Goal: Task Accomplishment & Management: Manage account settings

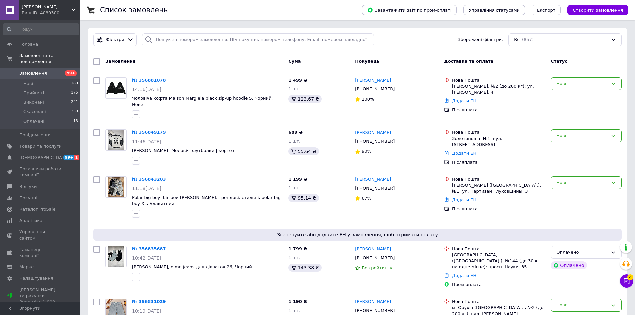
click at [622, 280] on button "Чат з покупцем 4" at bounding box center [626, 280] width 13 height 13
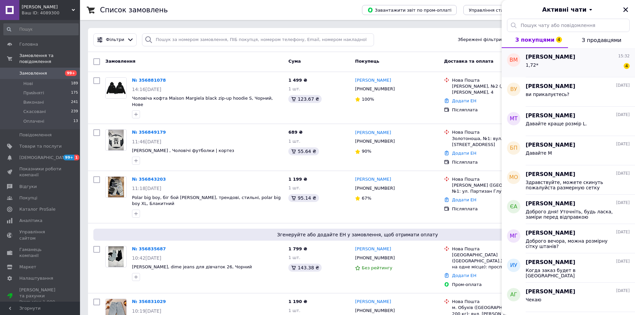
click at [540, 65] on div "1,72* 4" at bounding box center [577, 66] width 104 height 11
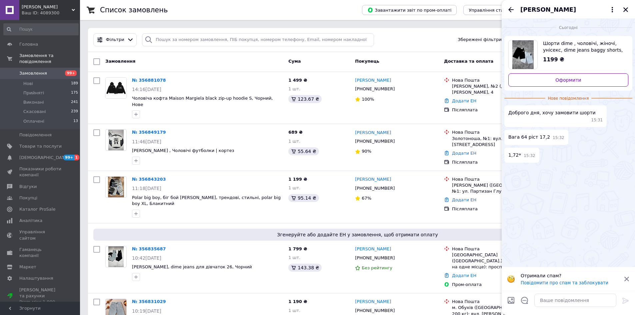
click at [564, 293] on div at bounding box center [574, 300] width 87 height 19
click at [564, 299] on textarea at bounding box center [575, 299] width 82 height 13
type textarea "колір"
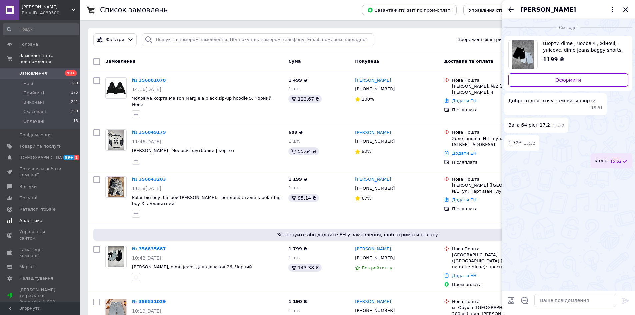
click at [31, 152] on link "Сповіщення 99+ 1" at bounding box center [41, 157] width 82 height 11
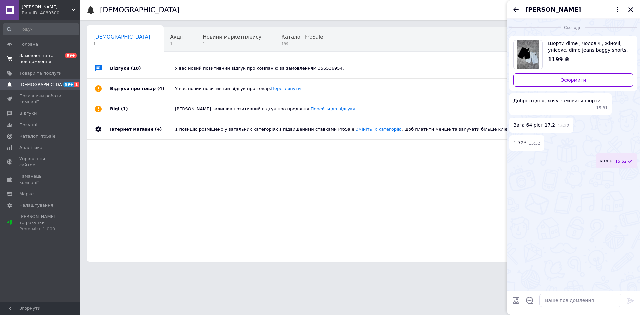
click at [47, 64] on span "Замовлення та повідомлення" at bounding box center [40, 59] width 42 height 12
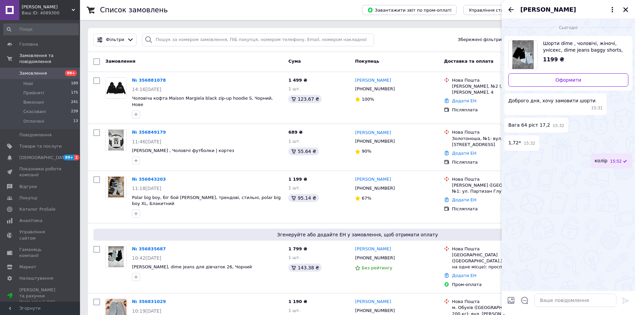
click at [628, 13] on button "Закрити" at bounding box center [625, 10] width 8 height 8
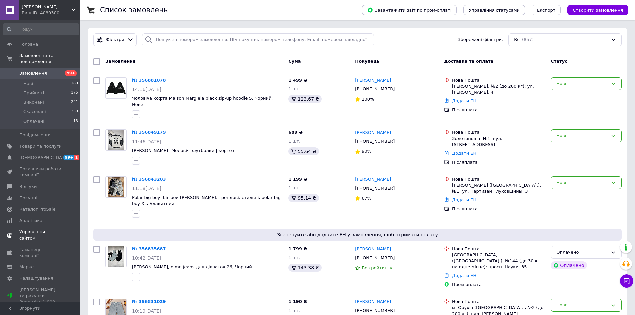
click at [14, 229] on span at bounding box center [9, 235] width 19 height 12
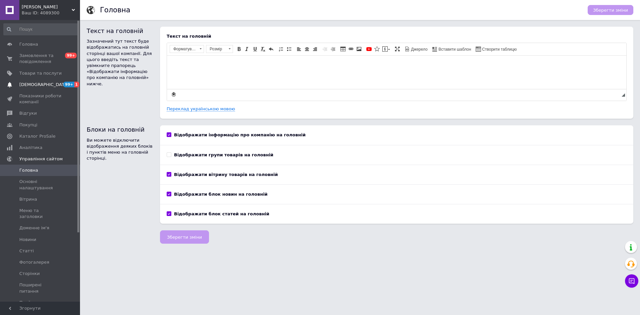
click at [33, 85] on span "[DEMOGRAPHIC_DATA]" at bounding box center [43, 85] width 49 height 6
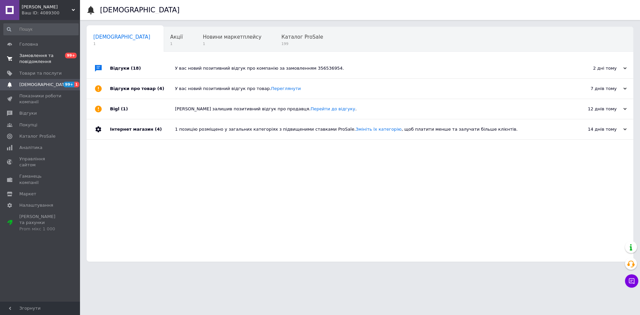
click at [36, 60] on span "Замовлення та повідомлення" at bounding box center [40, 59] width 42 height 12
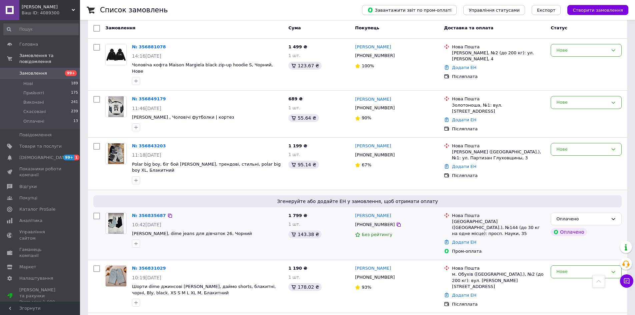
scroll to position [21, 0]
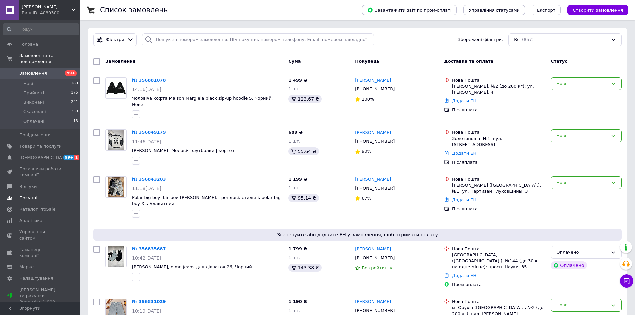
click at [31, 195] on span "Покупці" at bounding box center [28, 198] width 18 height 6
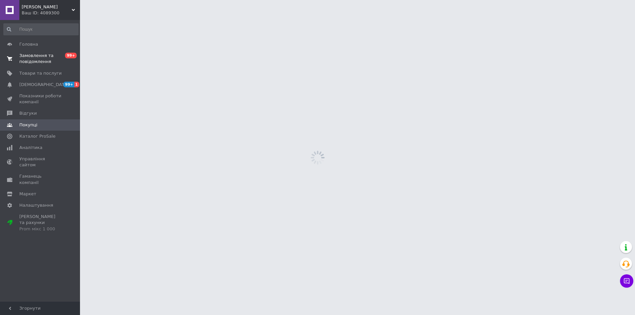
click at [47, 62] on span "Замовлення та повідомлення" at bounding box center [40, 59] width 42 height 12
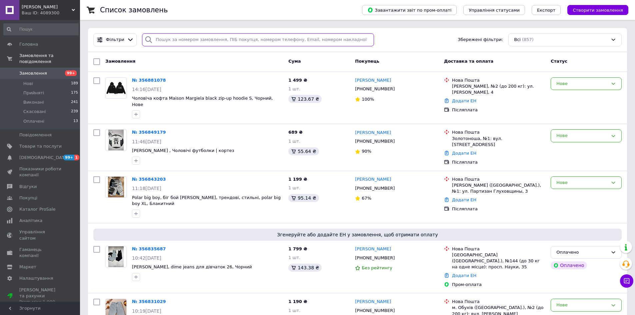
click at [196, 43] on input "search" at bounding box center [258, 39] width 232 height 13
type input "а"
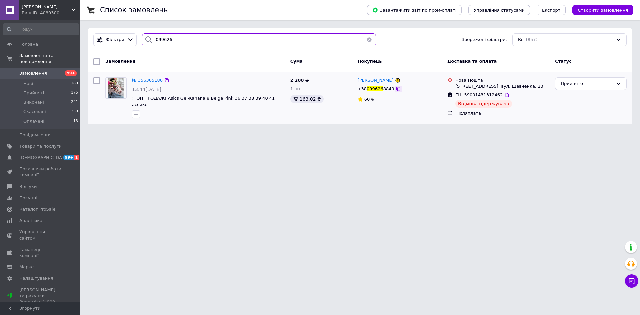
type input "099626"
click at [395, 89] on icon at bounding box center [397, 88] width 5 height 5
click at [149, 79] on span "№ 356305186" at bounding box center [147, 80] width 31 height 5
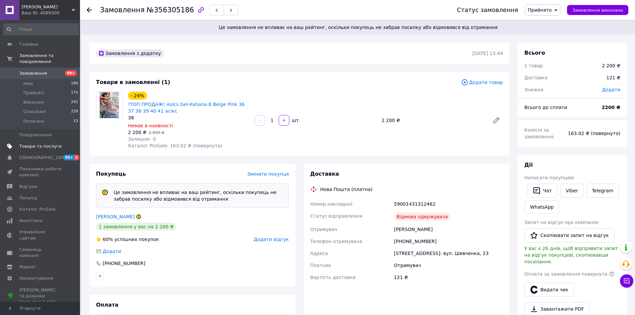
click at [66, 143] on span at bounding box center [71, 146] width 18 height 6
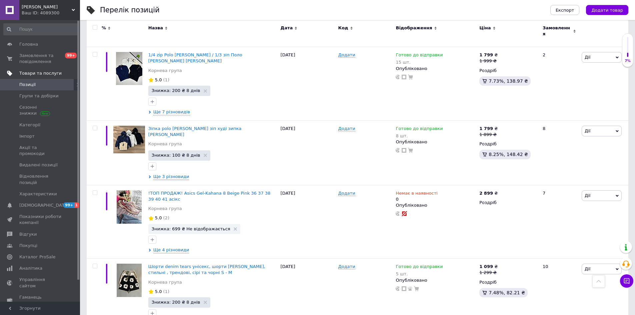
scroll to position [3297, 0]
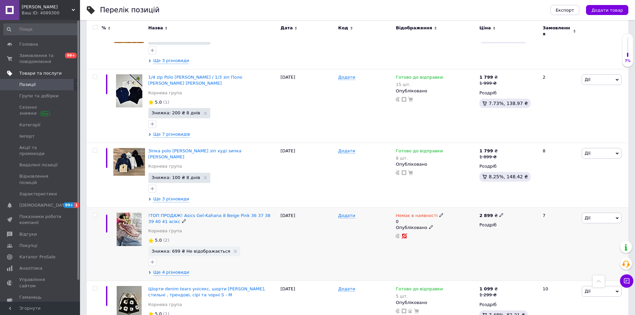
click at [439, 213] on icon at bounding box center [441, 215] width 4 height 4
click at [474, 237] on li "Готово до відправки" at bounding box center [475, 241] width 63 height 9
drag, startPoint x: 458, startPoint y: 122, endPoint x: 452, endPoint y: 121, distance: 5.3
click at [452, 234] on input "0" at bounding box center [469, 240] width 51 height 13
type input "40"
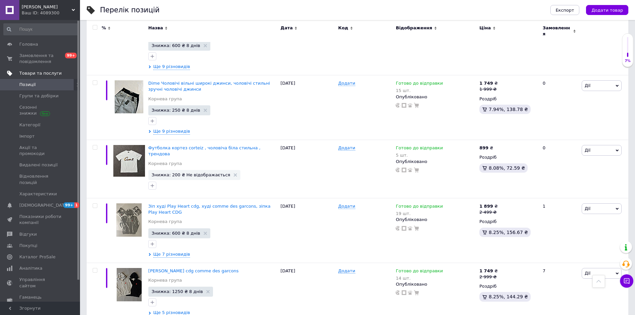
scroll to position [4273, 0]
click at [45, 188] on link "Характеристики" at bounding box center [41, 193] width 82 height 11
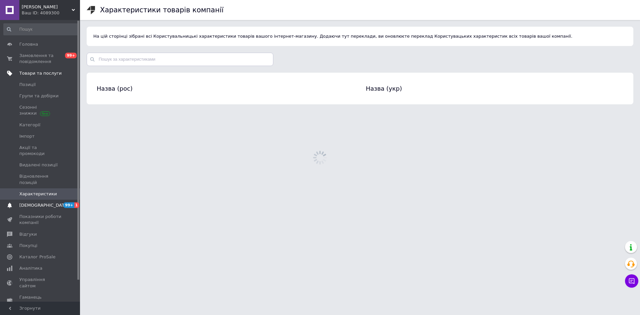
click at [44, 202] on span "[DEMOGRAPHIC_DATA]" at bounding box center [40, 205] width 42 height 6
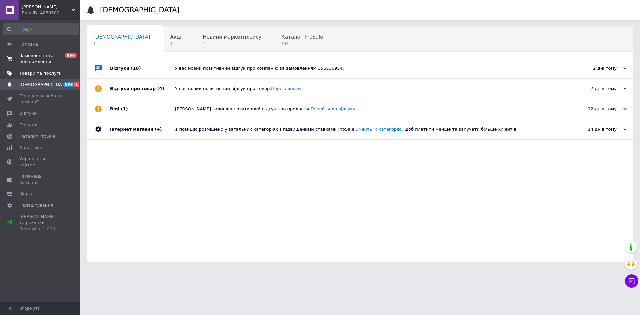
click at [52, 63] on span "Замовлення та повідомлення" at bounding box center [40, 59] width 42 height 12
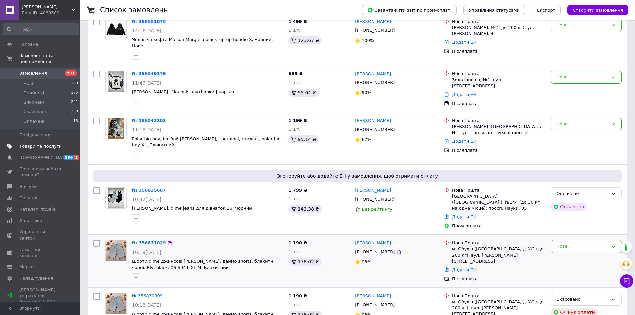
scroll to position [67, 0]
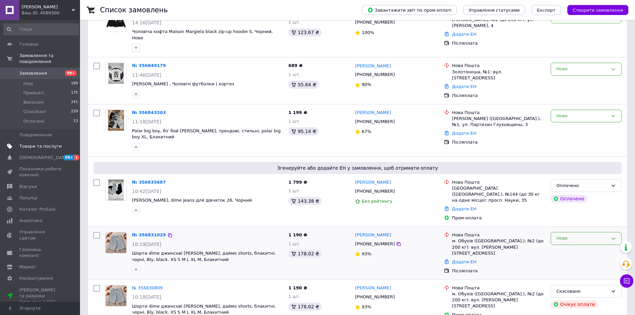
click at [572, 235] on div "Нове" at bounding box center [582, 238] width 52 height 7
click at [566, 246] on li "Прийнято" at bounding box center [586, 252] width 70 height 12
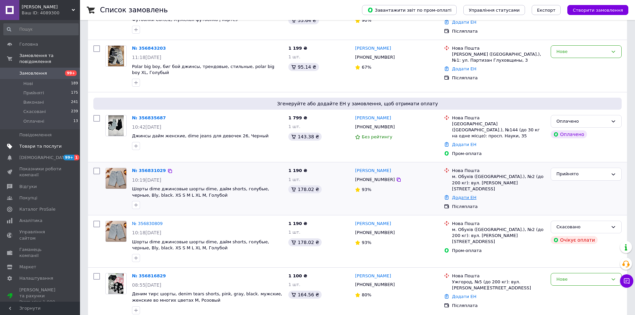
scroll to position [133, 0]
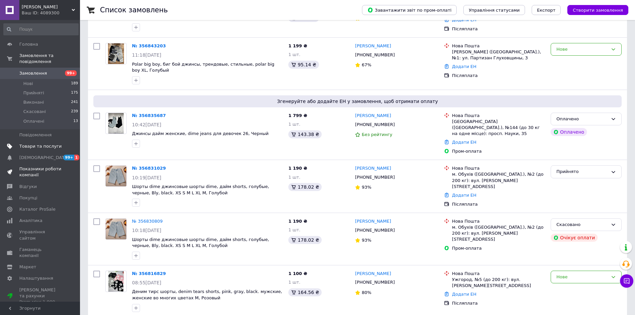
click at [54, 171] on span "Показники роботи компанії" at bounding box center [40, 172] width 42 height 12
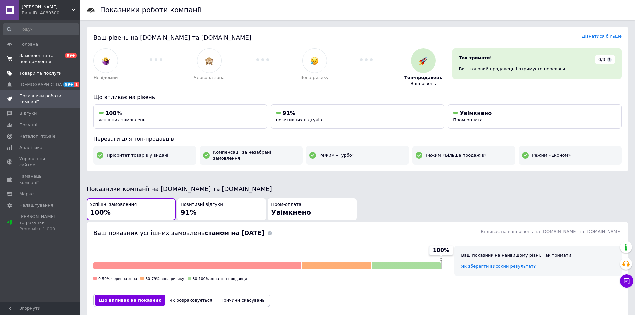
click at [36, 62] on span "Замовлення та повідомлення" at bounding box center [40, 59] width 42 height 12
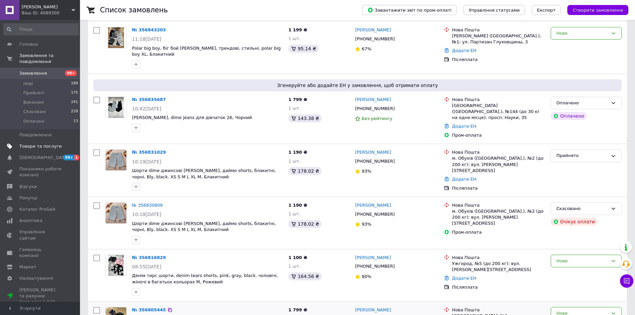
scroll to position [200, 0]
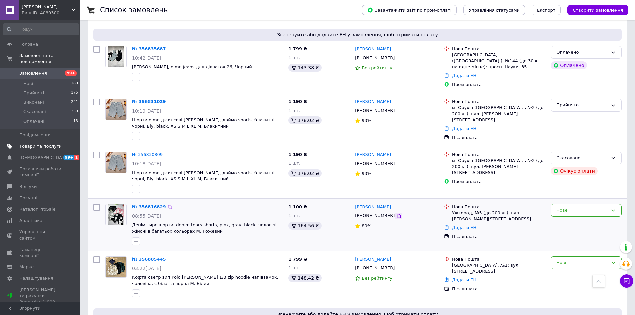
click at [396, 213] on icon at bounding box center [398, 215] width 5 height 5
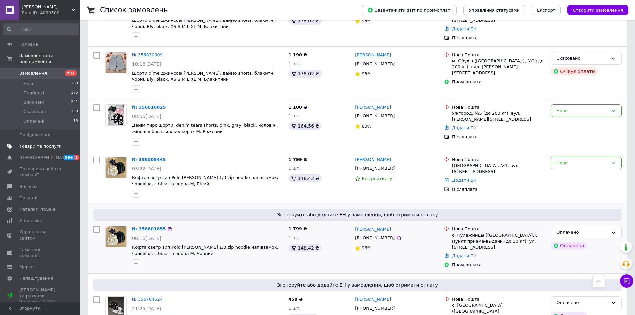
scroll to position [300, 0]
click at [395, 165] on div at bounding box center [398, 168] width 7 height 7
click at [394, 164] on div "[PHONE_NUMBER]" at bounding box center [396, 167] width 85 height 7
click at [396, 165] on icon at bounding box center [398, 167] width 5 height 5
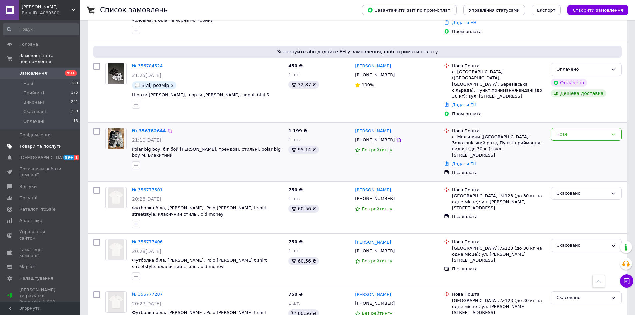
scroll to position [533, 0]
drag, startPoint x: 401, startPoint y: 109, endPoint x: 391, endPoint y: 111, distance: 9.5
click at [399, 136] on div "[PHONE_NUMBER]" at bounding box center [396, 139] width 85 height 7
click at [396, 138] on icon at bounding box center [398, 140] width 4 height 4
click at [569, 131] on div "Нове" at bounding box center [582, 134] width 52 height 7
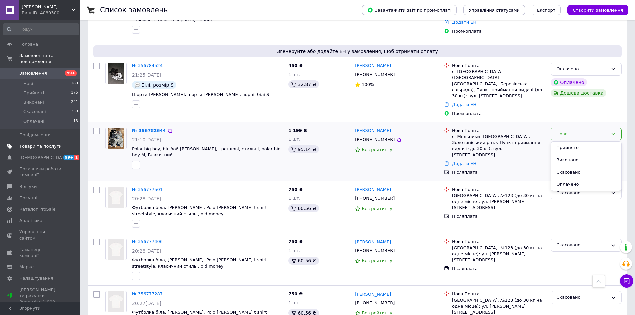
click at [567, 142] on li "Прийнято" at bounding box center [586, 148] width 70 height 12
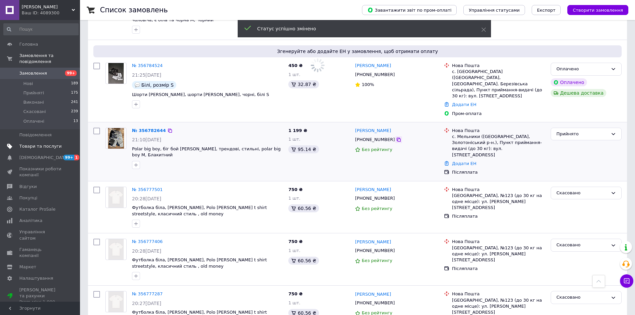
click at [396, 137] on icon at bounding box center [398, 139] width 5 height 5
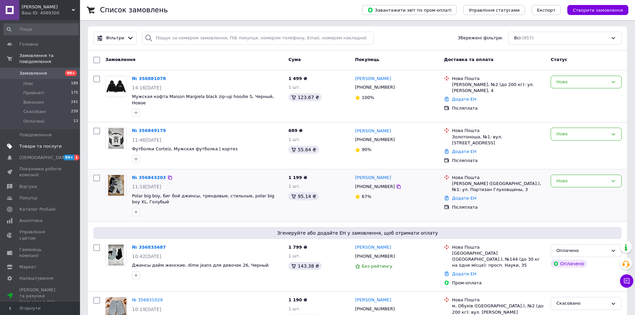
scroll to position [0, 0]
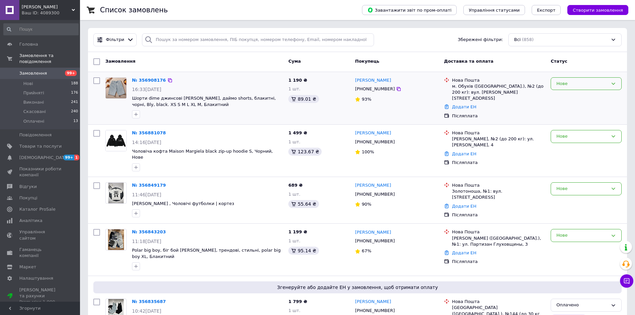
click at [568, 83] on div "Нове" at bounding box center [582, 83] width 52 height 7
click at [566, 95] on li "Прийнято" at bounding box center [586, 97] width 70 height 12
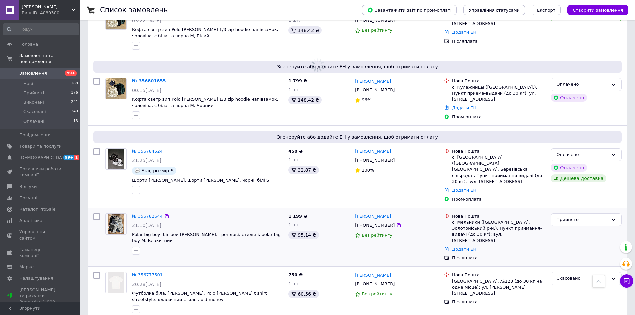
scroll to position [505, 0]
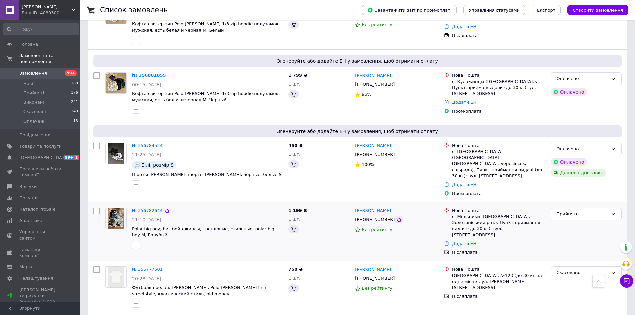
click at [396, 217] on icon at bounding box center [398, 219] width 4 height 4
drag, startPoint x: 353, startPoint y: 188, endPoint x: 395, endPoint y: 190, distance: 41.7
click at [395, 205] on div "№ 356782644 21:10, 11.08.2025 Polar big boy, биг бой джинсы, трендовые, стильны…" at bounding box center [357, 231] width 533 height 53
copy div "1 199 ₴ 1 шт. 95.14 ₴ Максим Орел"
click at [401, 205] on div "Максим Орел +380635750719 Без рейтингу" at bounding box center [396, 231] width 89 height 53
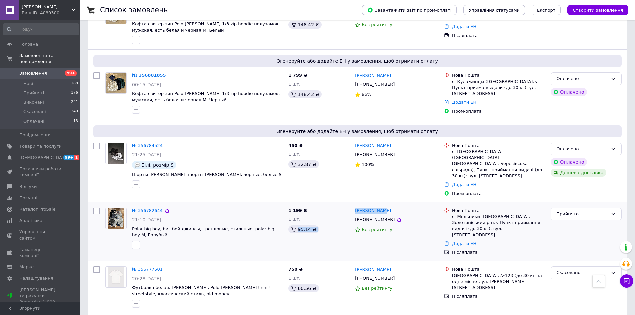
drag, startPoint x: 390, startPoint y: 190, endPoint x: 350, endPoint y: 192, distance: 39.7
click at [350, 205] on div "№ 356782644 21:10, 11.08.2025 Polar big boy, биг бой джинсы, трендовые, стильны…" at bounding box center [357, 231] width 533 height 53
copy div "1 шт. 95.14 ₴ Максим Орел"
click at [347, 205] on div "1 199 ₴ 1 шт. 95.14 ₴" at bounding box center [318, 231] width 67 height 53
drag, startPoint x: 388, startPoint y: 189, endPoint x: 355, endPoint y: 192, distance: 32.4
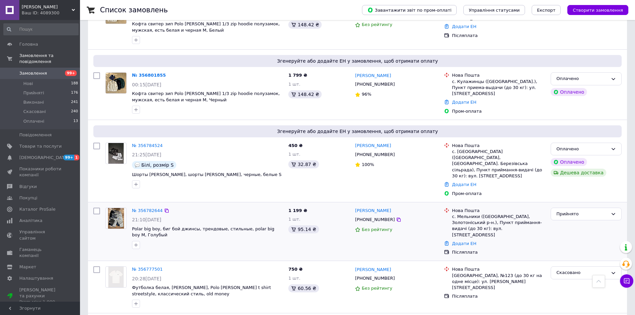
click at [355, 207] on div "[PERSON_NAME]" at bounding box center [396, 211] width 85 height 8
drag, startPoint x: 354, startPoint y: 187, endPoint x: 382, endPoint y: 189, distance: 28.4
click at [382, 205] on div "Максим Орел +380635750719 Без рейтингу" at bounding box center [396, 231] width 89 height 53
copy link "[PERSON_NAME]"
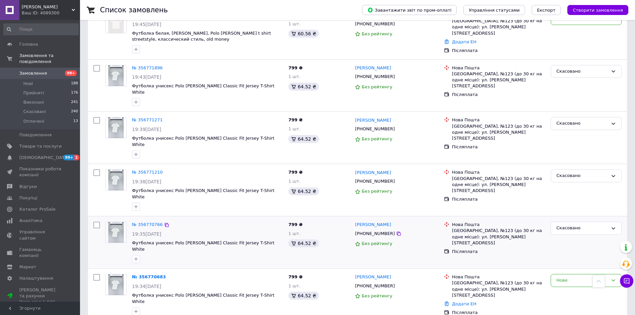
scroll to position [1099, 0]
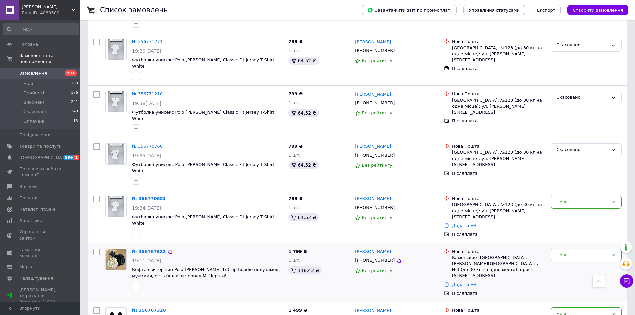
click at [589, 246] on div "Нове" at bounding box center [586, 272] width 76 height 53
click at [569, 251] on div "Нове" at bounding box center [582, 254] width 52 height 7
click at [566, 262] on li "Прийнято" at bounding box center [586, 268] width 70 height 12
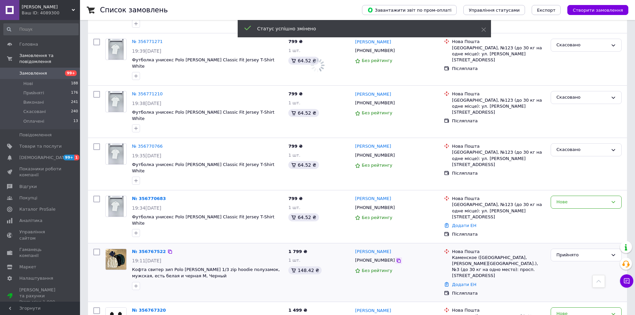
click at [396, 258] on icon at bounding box center [398, 260] width 5 height 5
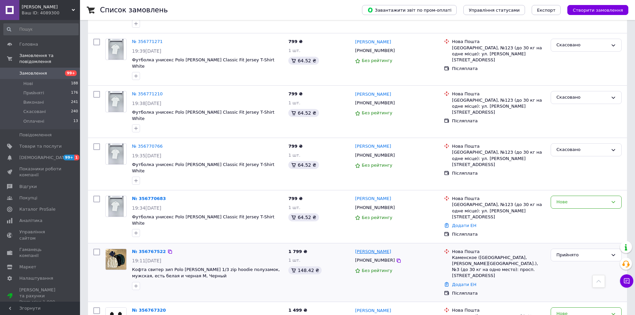
drag, startPoint x: 401, startPoint y: 191, endPoint x: 355, endPoint y: 192, distance: 46.0
click at [355, 248] on div "[PERSON_NAME]" at bounding box center [396, 252] width 85 height 8
copy link "[PERSON_NAME]"
click at [135, 280] on div at bounding box center [136, 285] width 11 height 11
click at [135, 282] on button "button" at bounding box center [136, 286] width 8 height 8
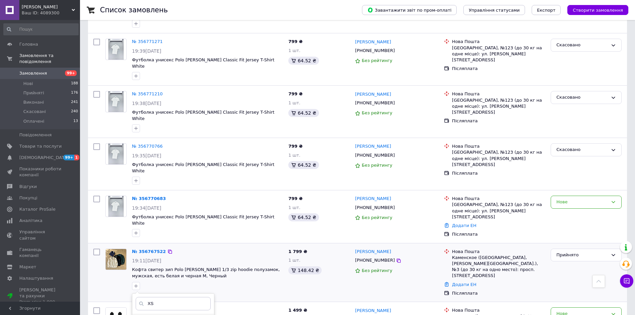
type input "XS"
click at [135, 313] on li "XS" at bounding box center [173, 317] width 82 height 9
click at [136, 284] on icon "button" at bounding box center [136, 286] width 4 height 4
type input "XS"
click at [138, 314] on input "XS" at bounding box center [138, 317] width 4 height 4
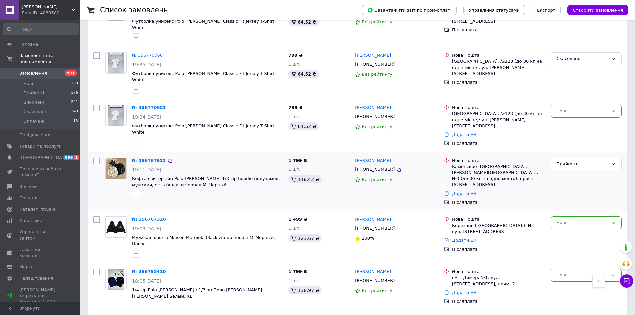
scroll to position [1199, 0]
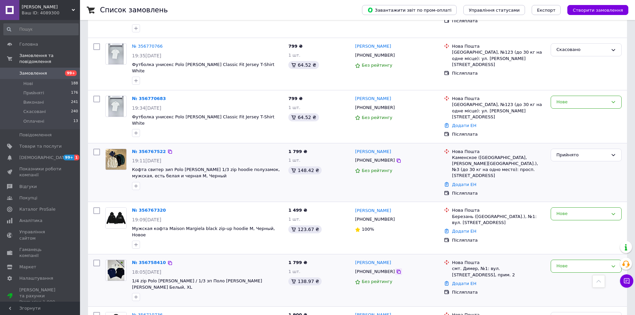
click at [396, 269] on icon at bounding box center [398, 271] width 5 height 5
drag, startPoint x: 34, startPoint y: 117, endPoint x: 44, endPoint y: 118, distance: 10.0
click at [34, 118] on span "Оплачені" at bounding box center [33, 121] width 21 height 6
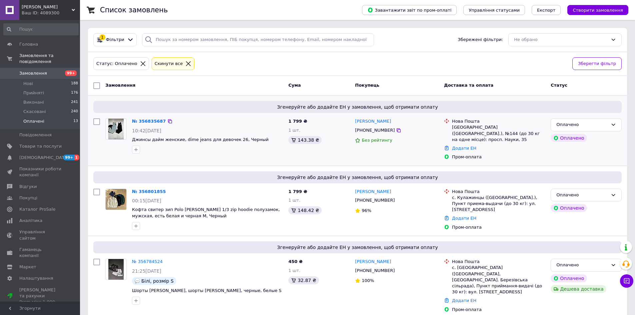
click at [384, 129] on div "[PHONE_NUMBER]" at bounding box center [374, 130] width 42 height 9
click at [396, 130] on icon at bounding box center [398, 130] width 4 height 4
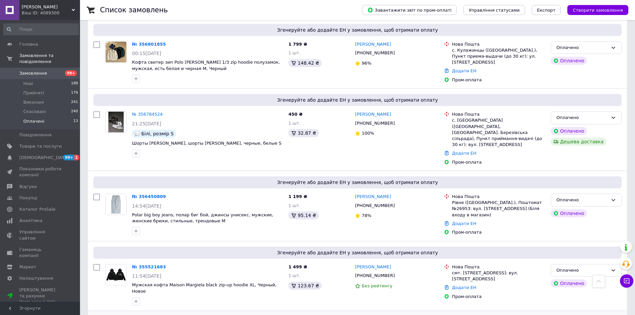
scroll to position [33, 0]
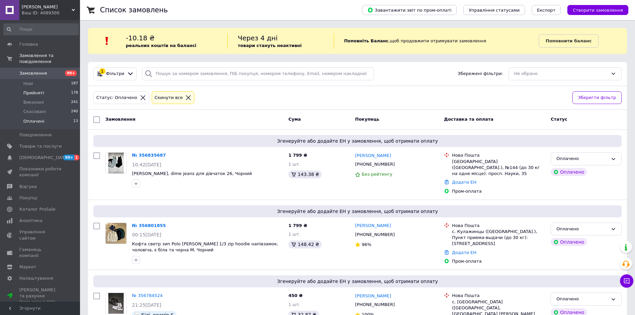
click at [19, 88] on li "Прийняті 178" at bounding box center [41, 92] width 82 height 9
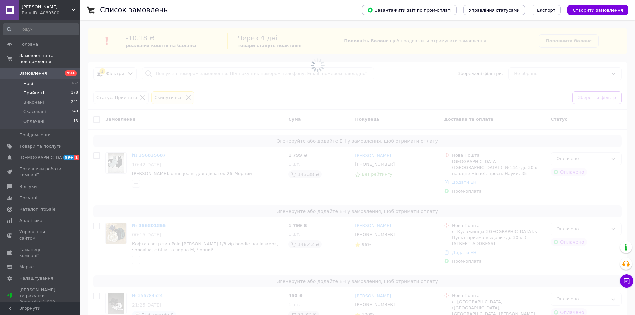
click at [29, 81] on span "Нові" at bounding box center [28, 84] width 10 height 6
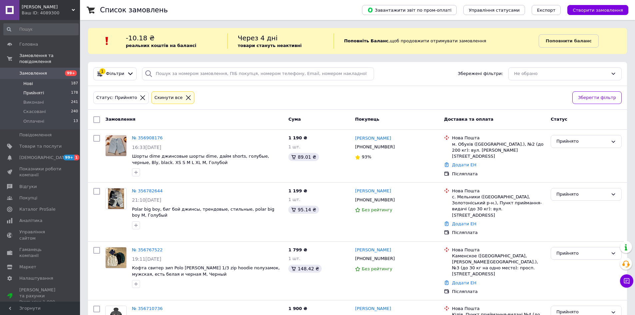
click at [33, 81] on li "Нові 187" at bounding box center [41, 83] width 82 height 9
click at [31, 81] on span "Нові" at bounding box center [28, 84] width 10 height 6
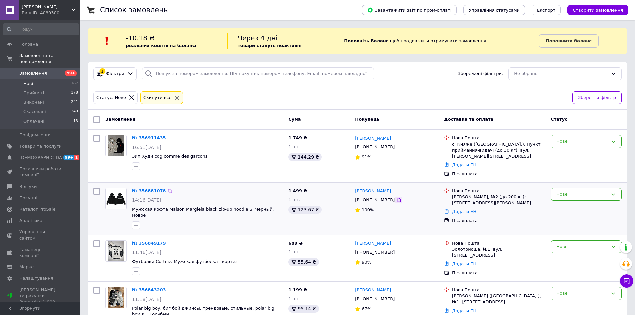
click at [396, 200] on icon at bounding box center [398, 199] width 5 height 5
